Goal: Task Accomplishment & Management: Use online tool/utility

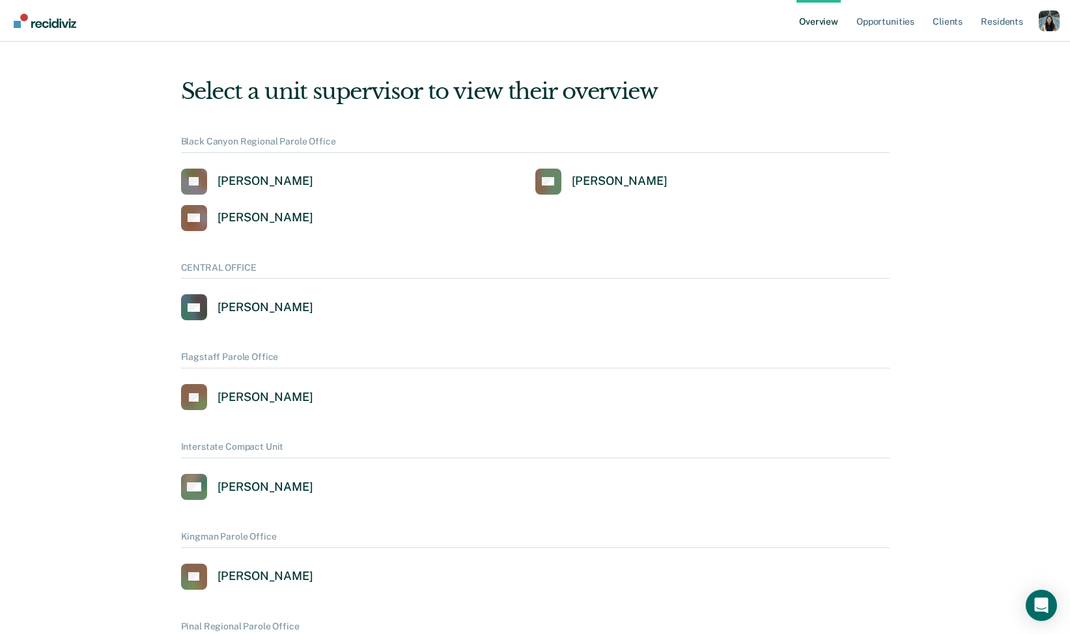
click at [1050, 23] on div "Profile dropdown button" at bounding box center [1049, 20] width 21 height 21
click at [958, 53] on link "Profile" at bounding box center [996, 52] width 105 height 11
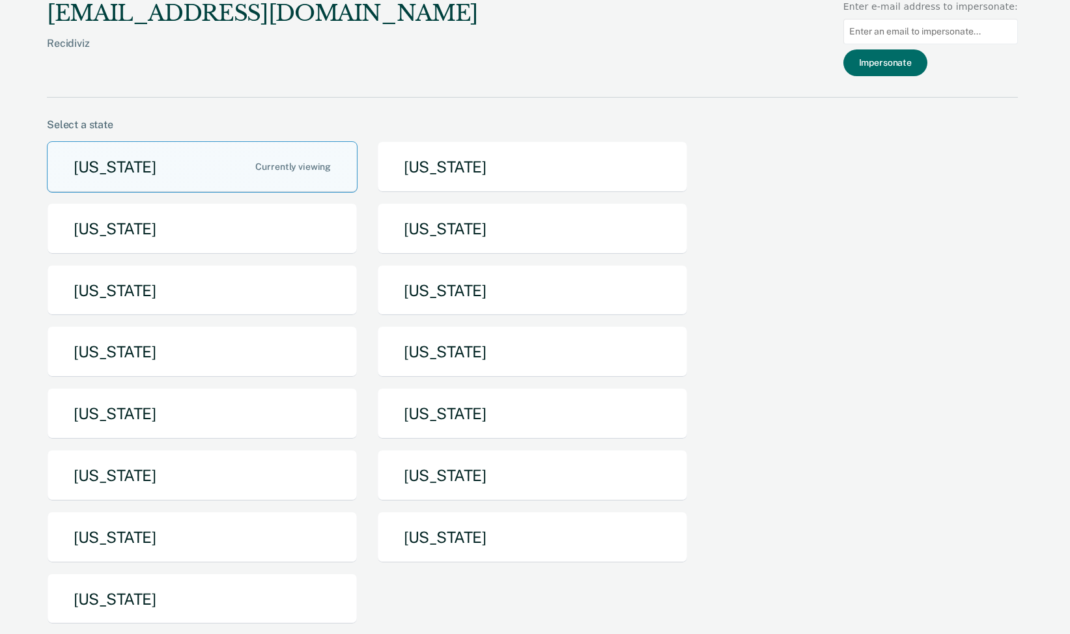
click at [899, 22] on input at bounding box center [930, 31] width 174 height 25
paste input "✉️ [EMAIL_ADDRESS][PERSON_NAME][DOMAIN_NAME][US_STATE]"
click at [876, 30] on input "✉️ [EMAIL_ADDRESS][PERSON_NAME][DOMAIN_NAME][US_STATE]" at bounding box center [930, 31] width 174 height 25
click at [1008, 33] on input "[EMAIL_ADDRESS][PERSON_NAME][DOMAIN_NAME][US_STATE]" at bounding box center [930, 31] width 174 height 25
type input "[EMAIL_ADDRESS][PERSON_NAME][DOMAIN_NAME][US_STATE]"
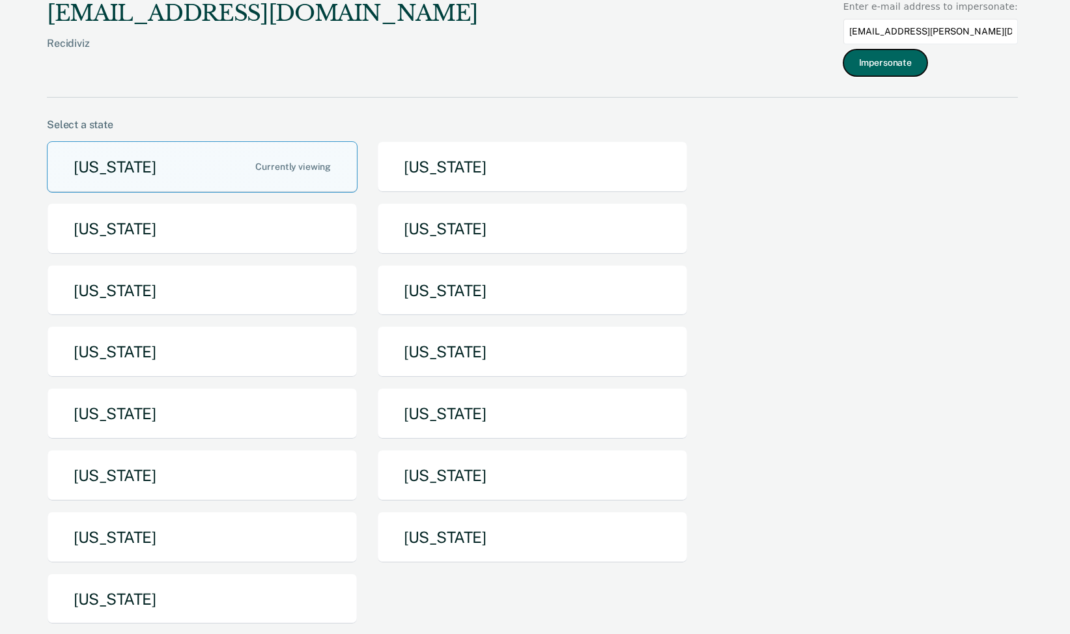
click at [906, 61] on button "Impersonate" at bounding box center [885, 62] width 84 height 27
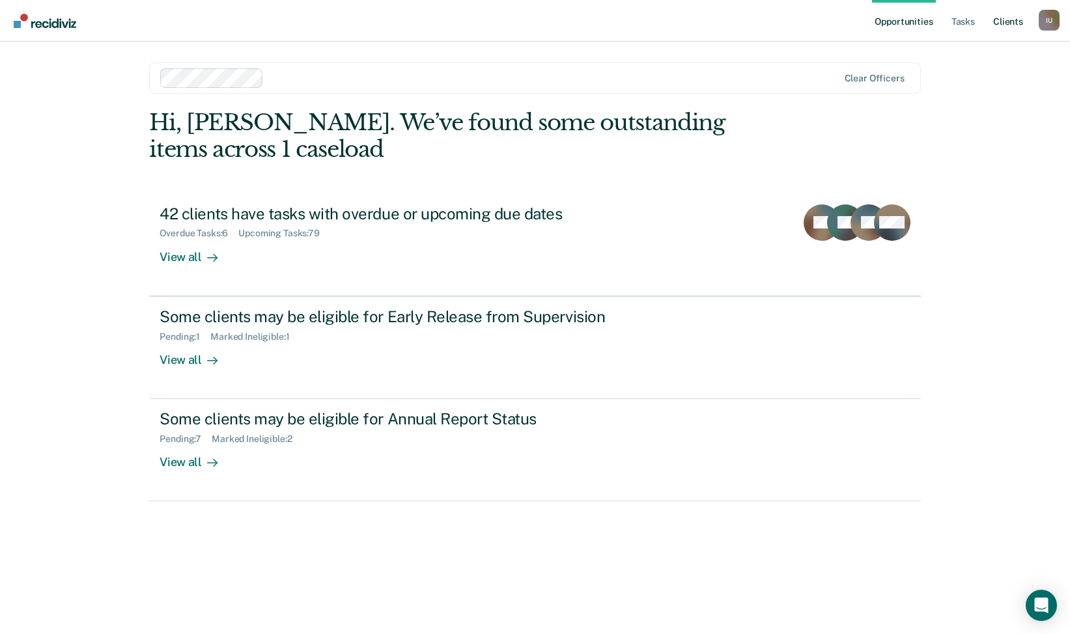
click at [1008, 20] on link "Client s" at bounding box center [1007, 21] width 35 height 42
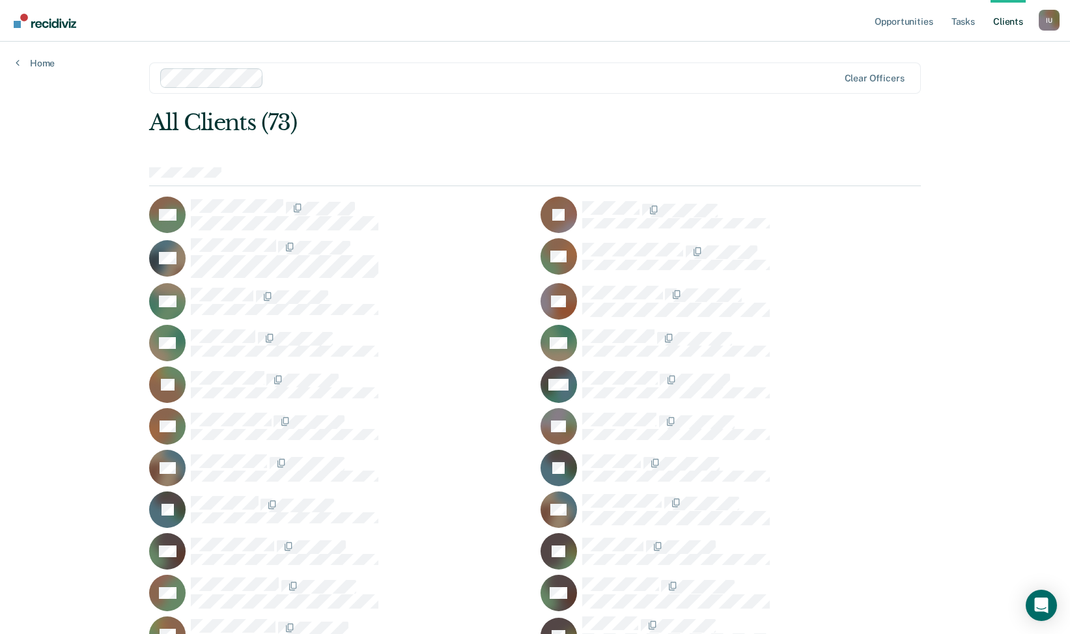
scroll to position [1100, 0]
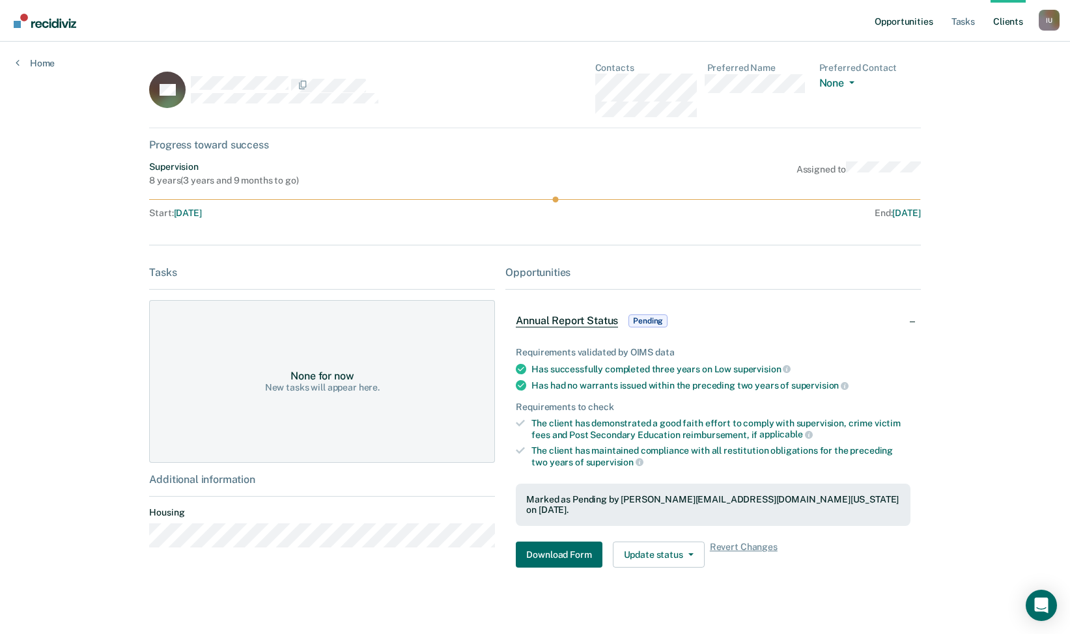
click at [923, 17] on link "Opportunities" at bounding box center [903, 21] width 63 height 42
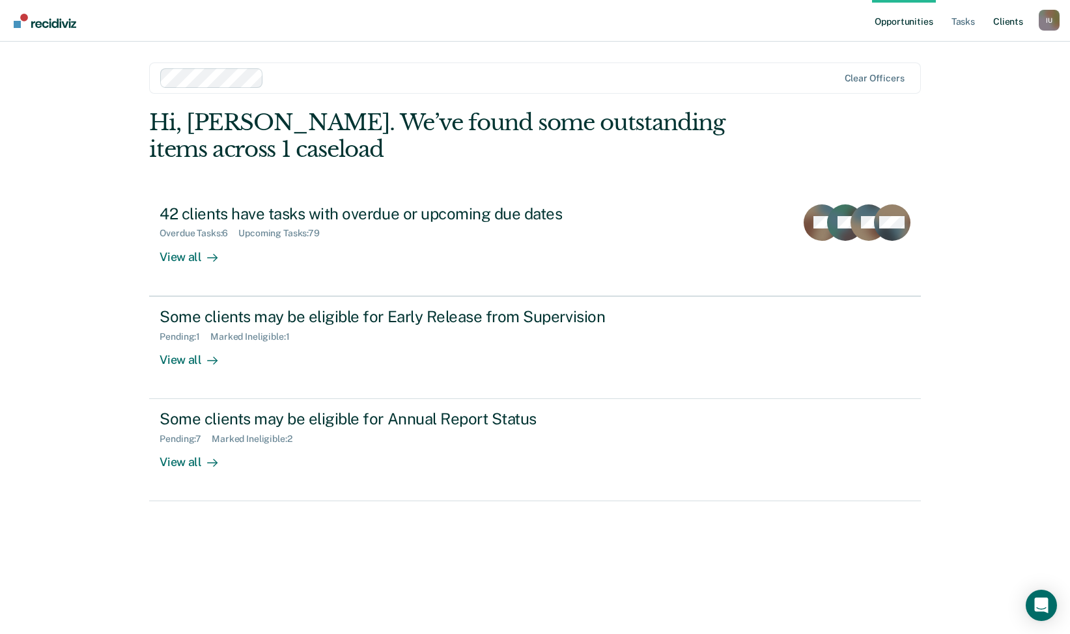
click at [1014, 21] on link "Client s" at bounding box center [1007, 21] width 35 height 42
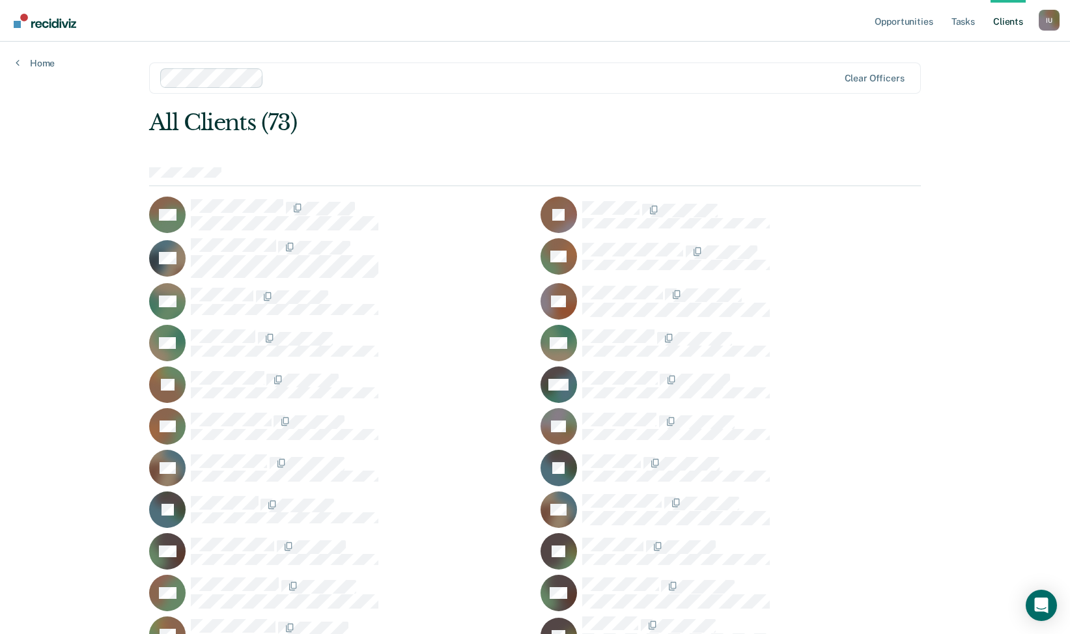
click at [1039, 22] on div "I U" at bounding box center [1049, 20] width 21 height 21
click at [1000, 25] on link "Client s" at bounding box center [1007, 21] width 35 height 42
